Goal: Information Seeking & Learning: Check status

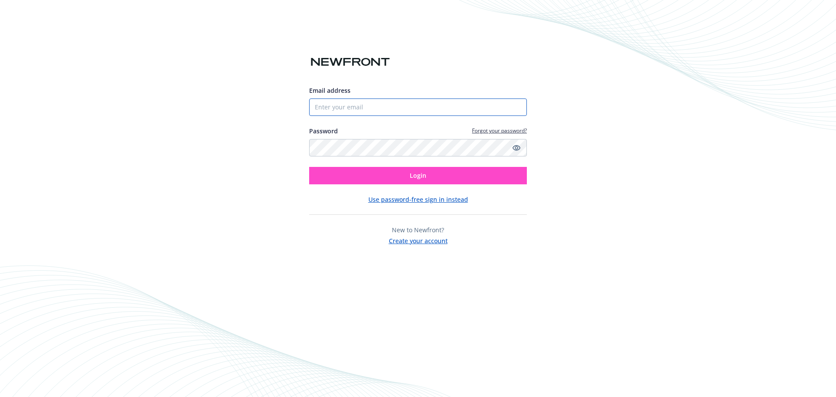
type input "[EMAIL_ADDRESS][DOMAIN_NAME]"
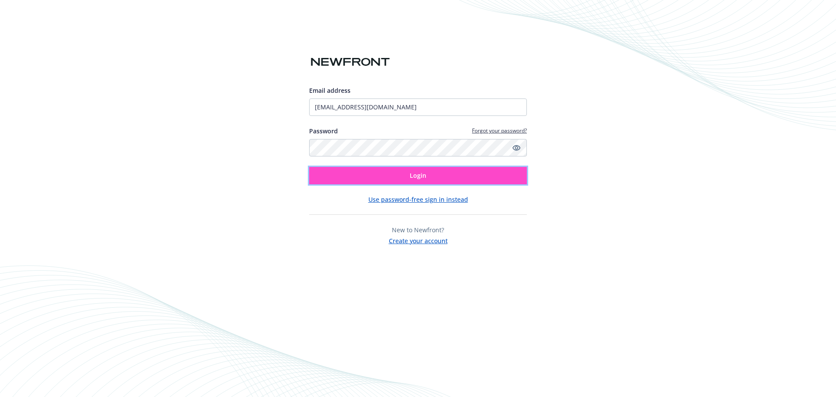
click at [416, 178] on span "Login" at bounding box center [418, 175] width 17 height 8
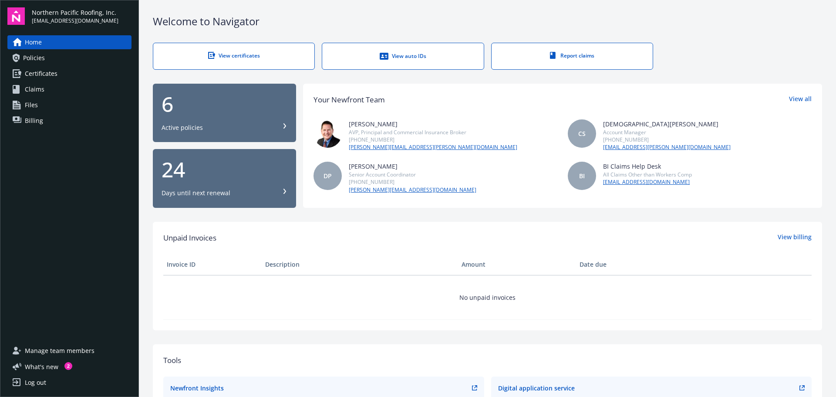
click at [233, 114] on div "6" at bounding box center [225, 104] width 126 height 21
